Goal: Information Seeking & Learning: Learn about a topic

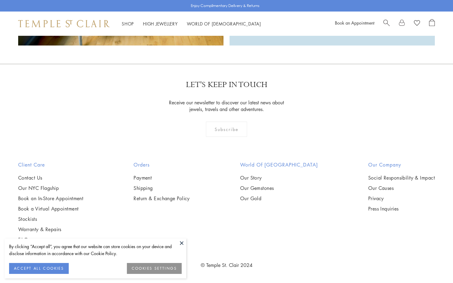
click at [55, 267] on button "ACCEPT ALL COOKIES" at bounding box center [39, 268] width 60 height 11
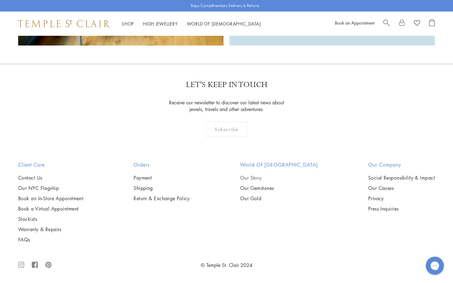
scroll to position [1693, 0]
click at [267, 181] on link "Our Story" at bounding box center [279, 177] width 78 height 7
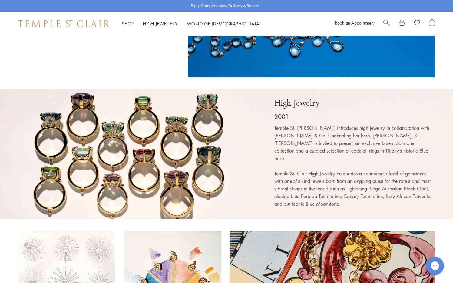
scroll to position [1312, 0]
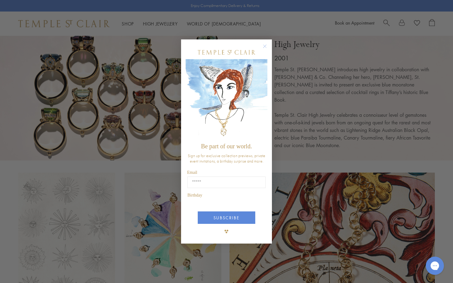
click at [71, 164] on div "Close dialog Be part of our world. Sign up for exclusive collection previews, p…" at bounding box center [226, 141] width 453 height 283
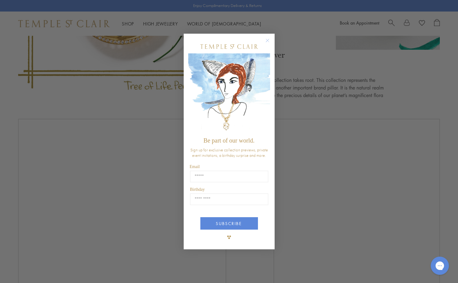
click at [268, 47] on button "Close dialog" at bounding box center [271, 44] width 8 height 8
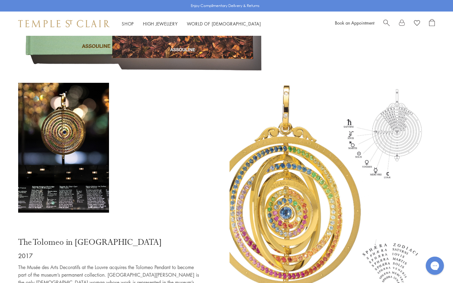
scroll to position [2570, 0]
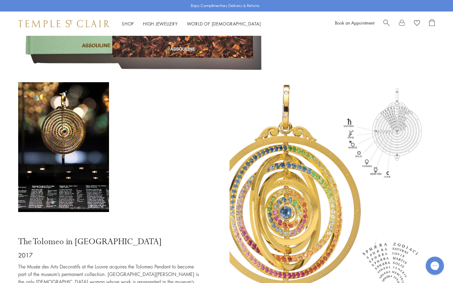
click at [291, 150] on img at bounding box center [332, 193] width 205 height 222
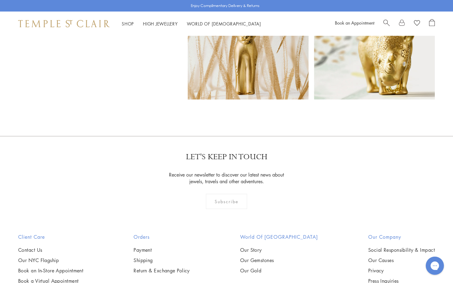
scroll to position [3964, 0]
